Goal: Task Accomplishment & Management: Manage account settings

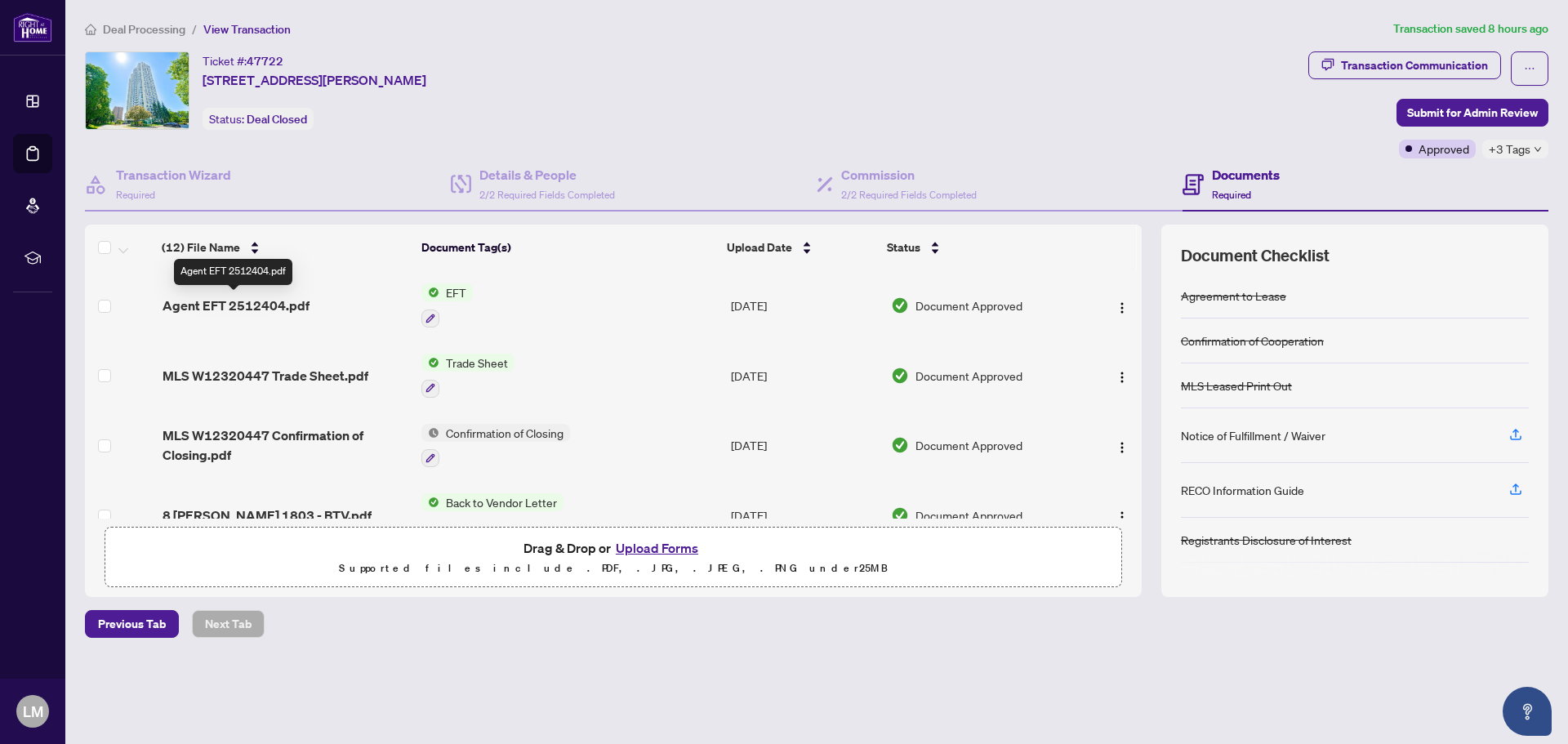
click at [274, 304] on span "Agent EFT 2512404.pdf" at bounding box center [235, 305] width 147 height 19
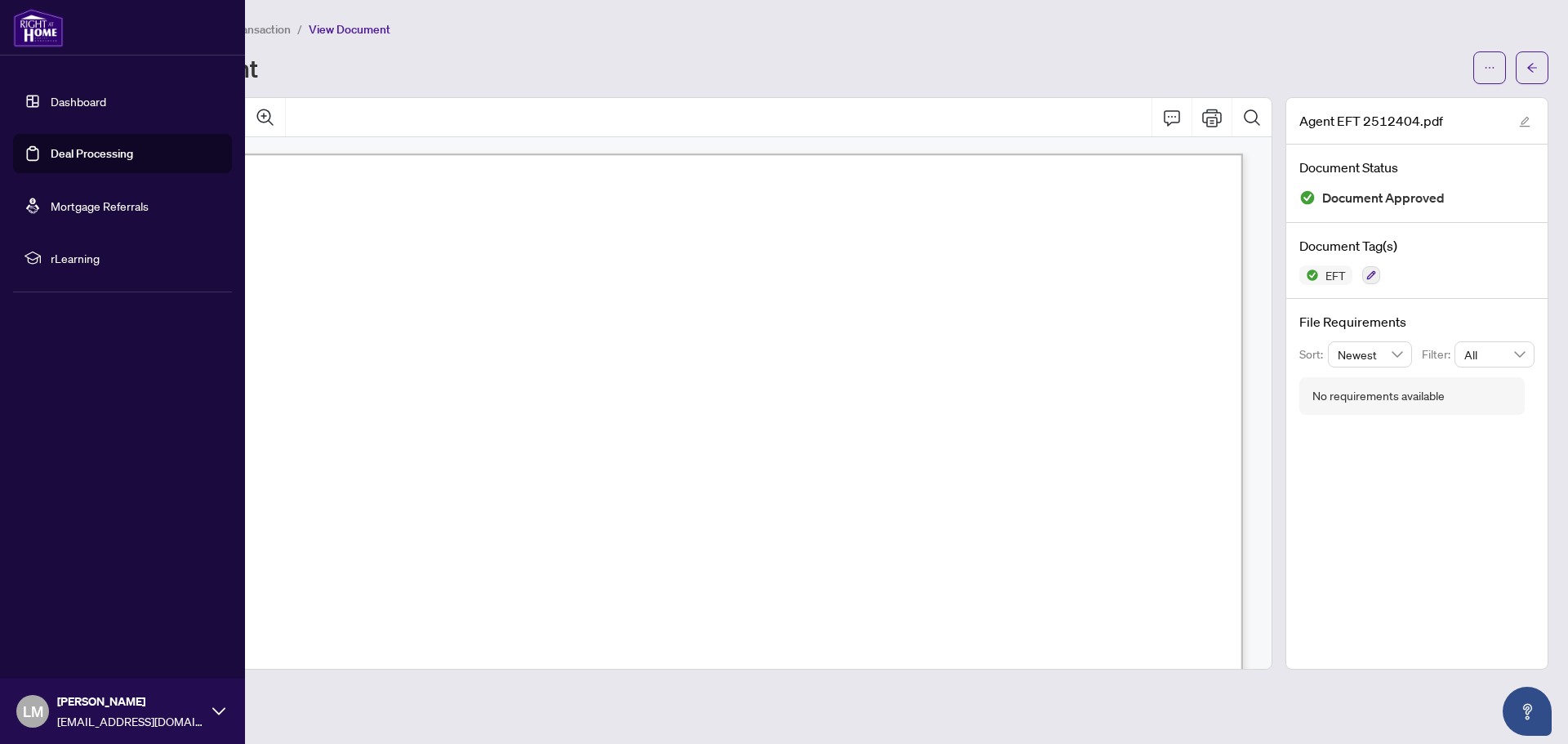
click at [74, 153] on link "Deal Processing" at bounding box center [92, 154] width 83 height 15
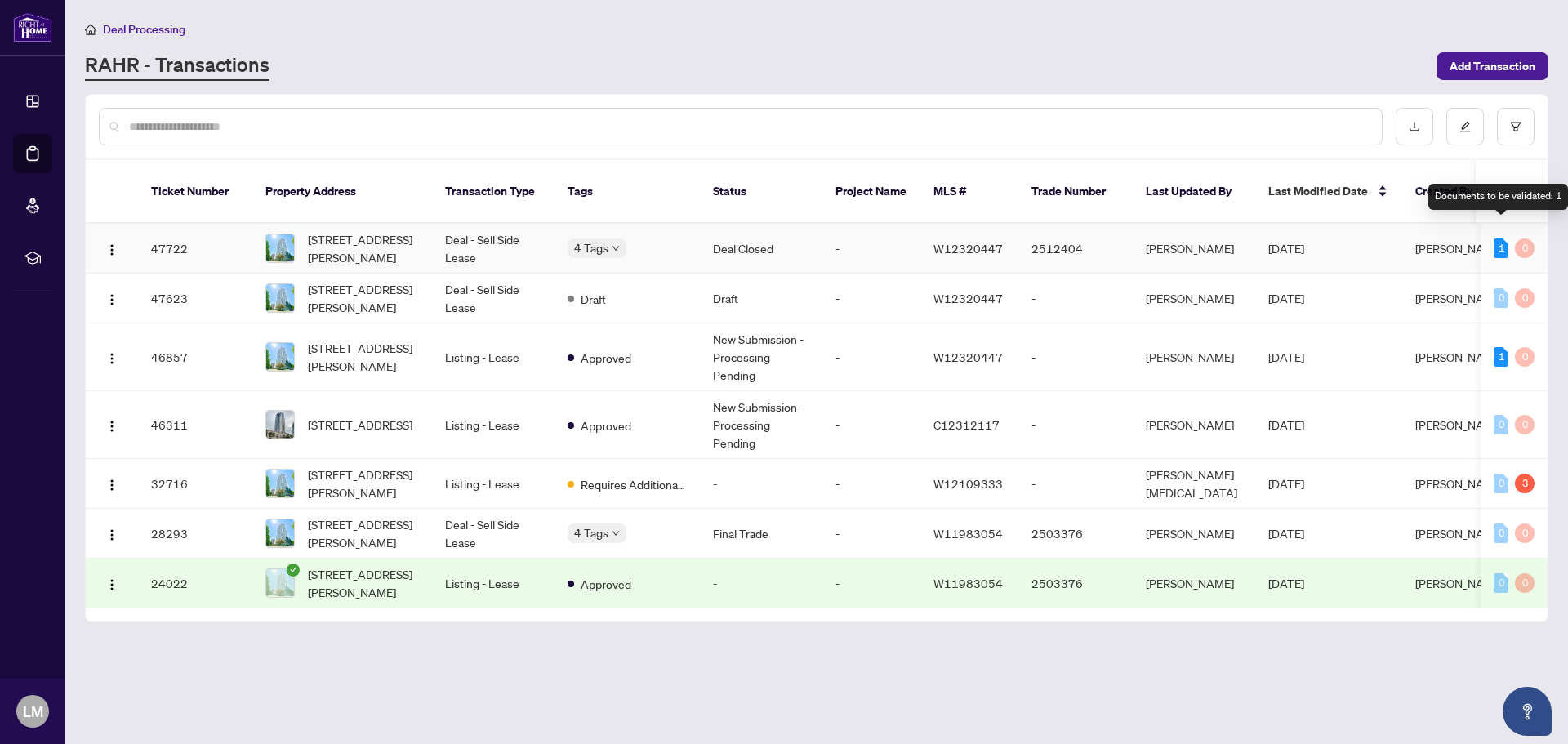
click at [1499, 239] on div "1" at bounding box center [1501, 249] width 15 height 19
click at [715, 226] on td "Deal Closed" at bounding box center [761, 249] width 123 height 50
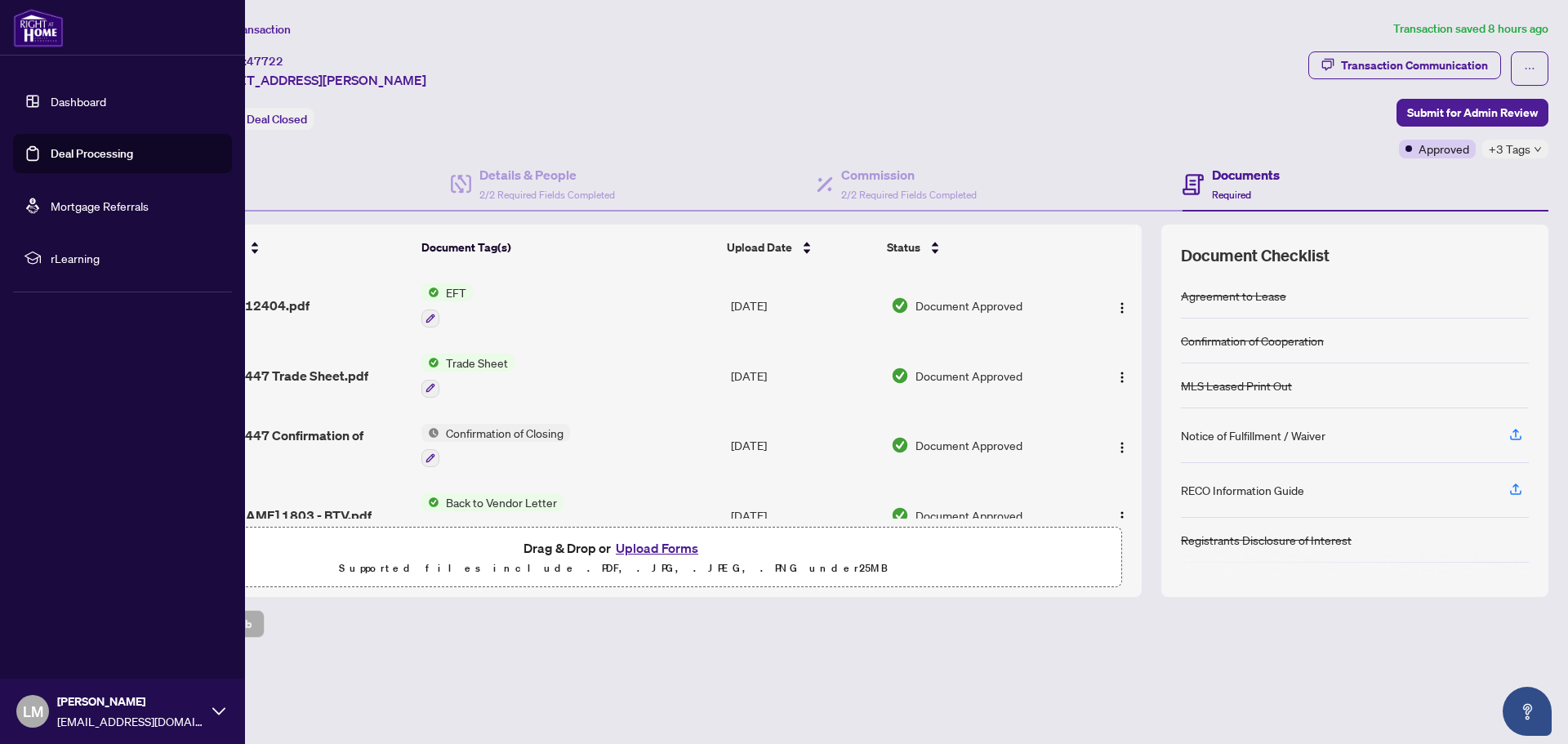
click at [58, 149] on link "Deal Processing" at bounding box center [92, 154] width 83 height 15
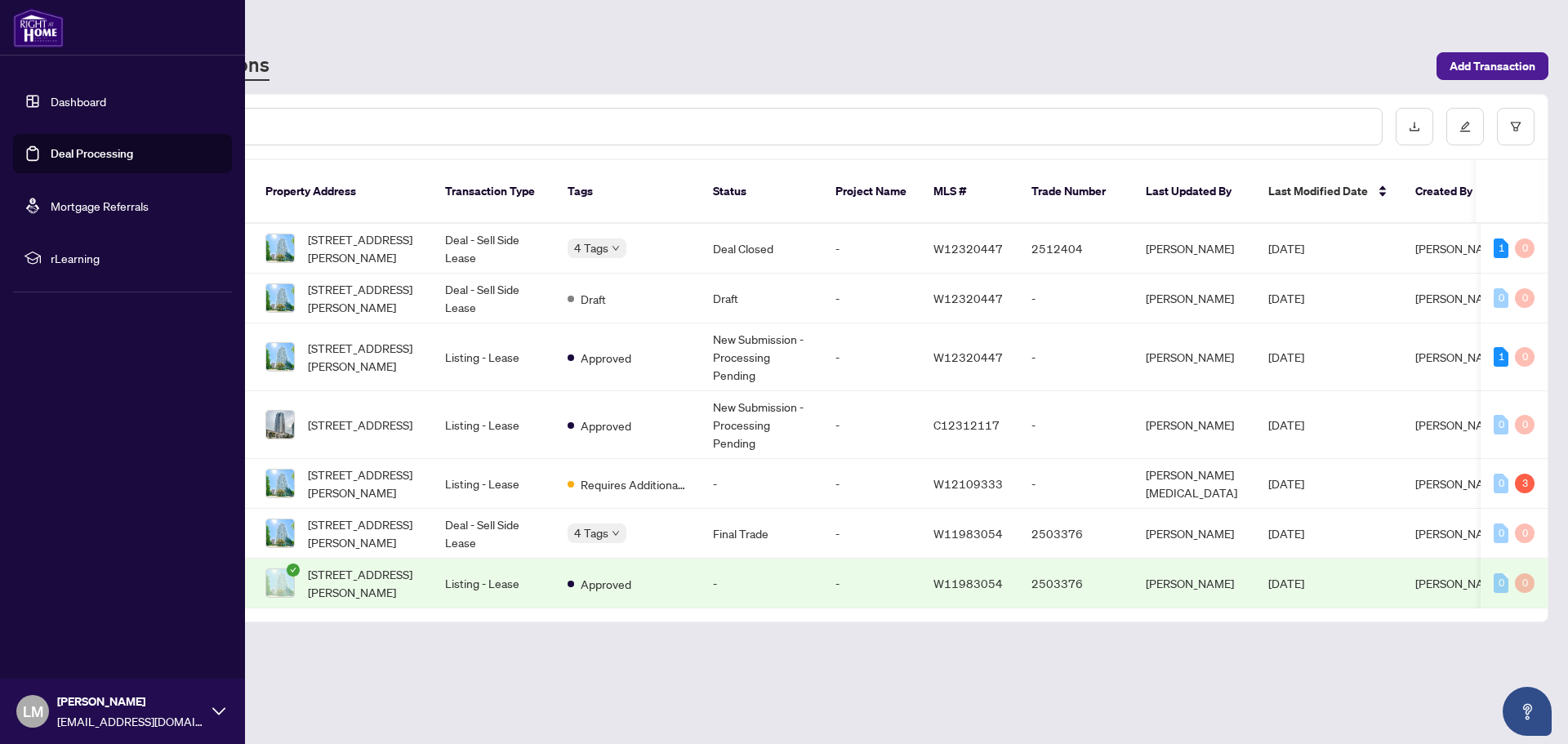
click at [74, 103] on link "Dashboard" at bounding box center [78, 101] width 56 height 15
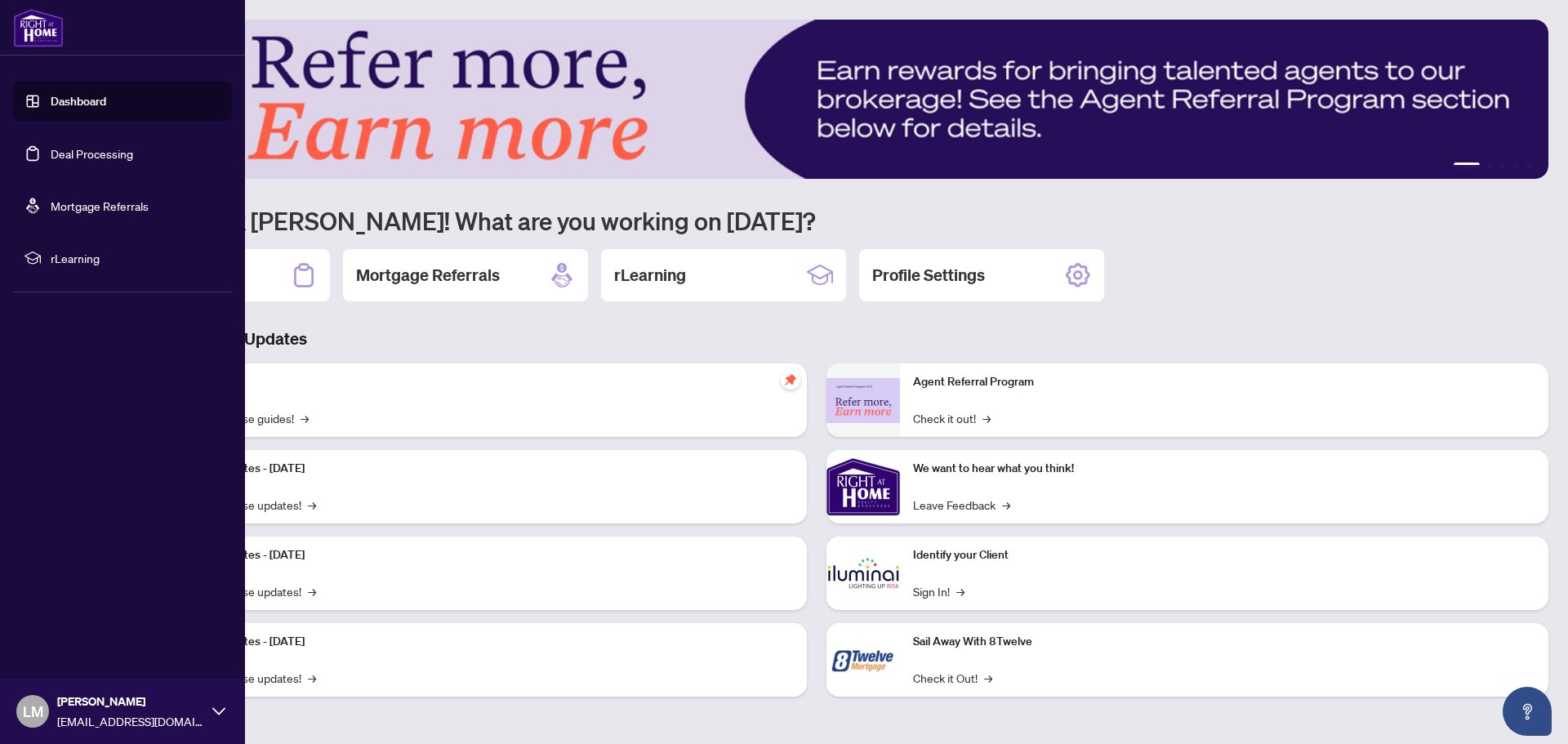
click at [213, 709] on icon at bounding box center [219, 711] width 13 height 13
click at [75, 613] on span "Logout" at bounding box center [65, 614] width 37 height 26
